Goal: Information Seeking & Learning: Learn about a topic

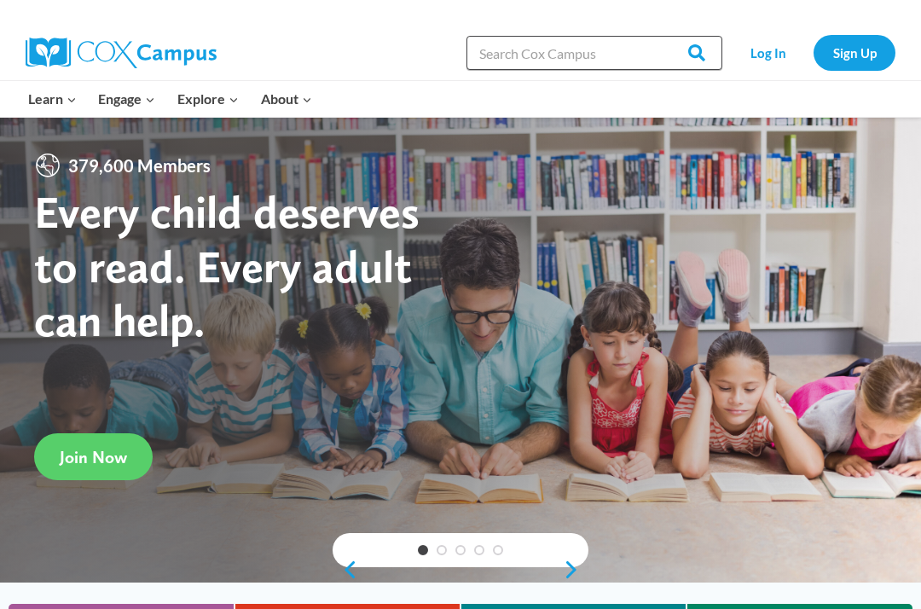
click at [574, 55] on input "Search in [URL][DOMAIN_NAME]" at bounding box center [594, 53] width 256 height 34
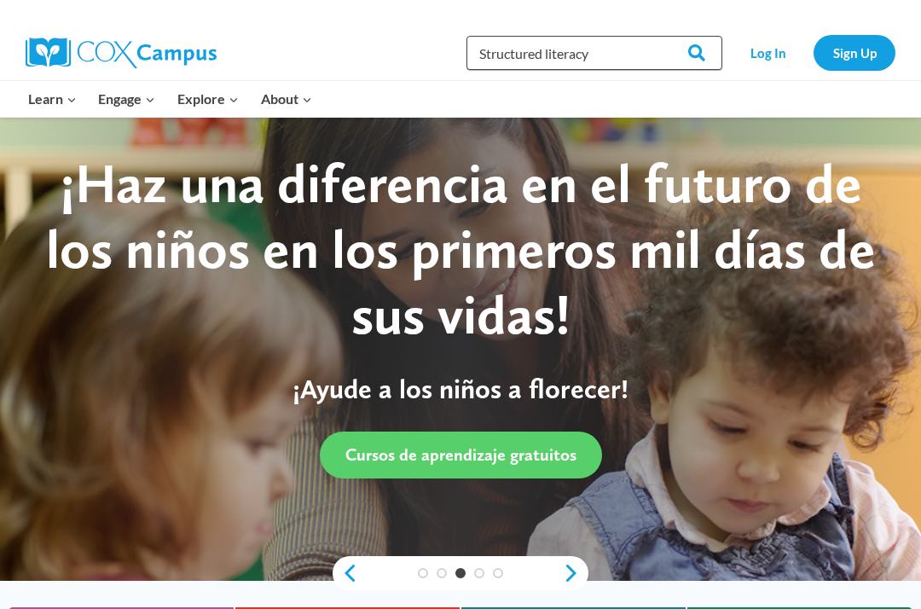
type input "Structured literacy"
click at [691, 53] on input "Search" at bounding box center [689, 53] width 67 height 34
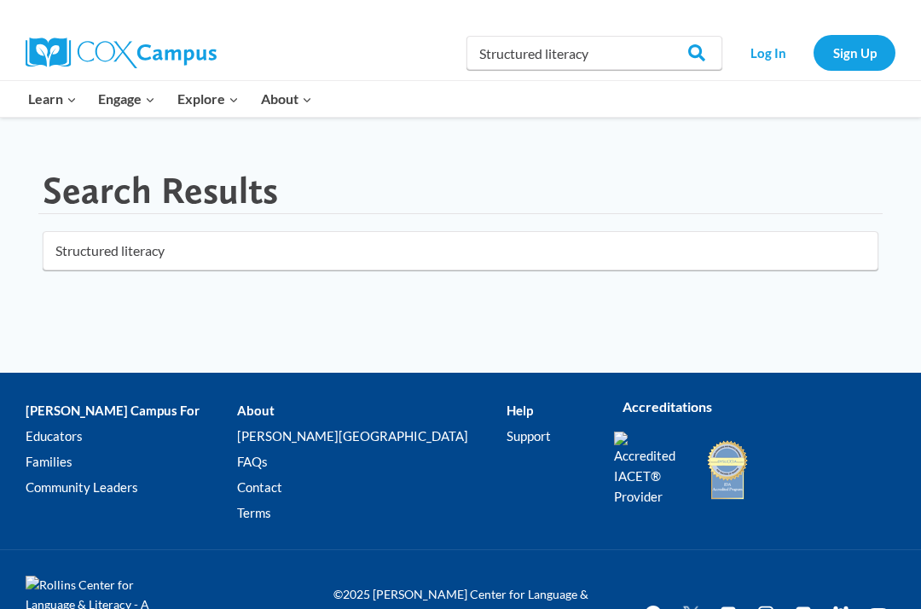
click at [604, 57] on input "Structured literacy" at bounding box center [594, 53] width 256 height 34
type input "S"
click at [761, 54] on link "Log In" at bounding box center [768, 52] width 74 height 35
